Goal: Information Seeking & Learning: Learn about a topic

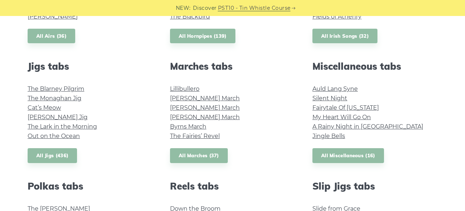
scroll to position [381, 0]
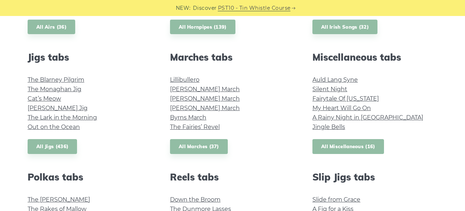
click at [367, 146] on link "All Miscellaneous (16)" at bounding box center [348, 146] width 72 height 15
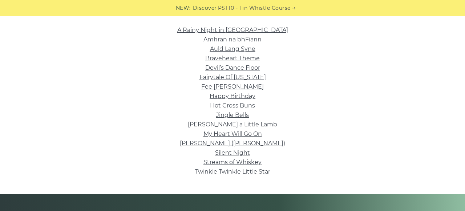
scroll to position [183, 0]
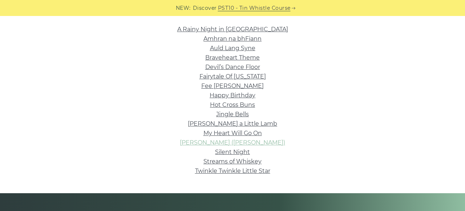
click at [225, 142] on link "Nancy Mulligan (Ed Sheeran)" at bounding box center [232, 142] width 105 height 7
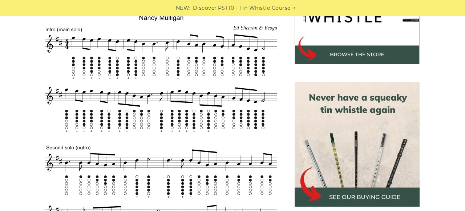
scroll to position [265, 0]
